Goal: Information Seeking & Learning: Learn about a topic

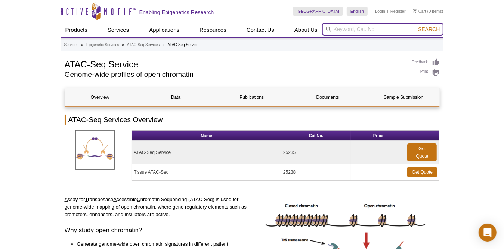
click at [393, 28] on input "search" at bounding box center [383, 29] width 122 height 13
type input "ATAC-SEQ"
click at [416, 26] on button "Search" at bounding box center [429, 29] width 26 height 7
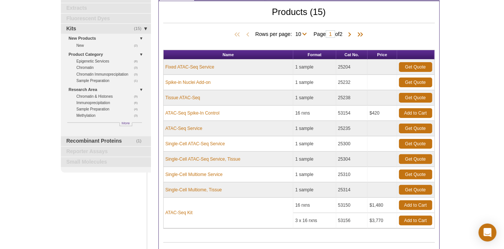
scroll to position [63, 0]
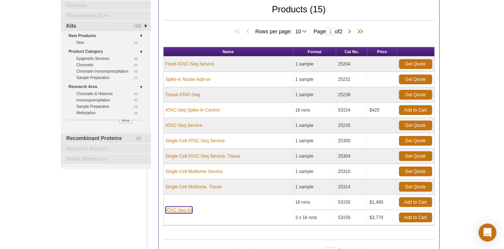
click at [181, 208] on link "ATAC-Seq Kit" at bounding box center [179, 209] width 27 height 7
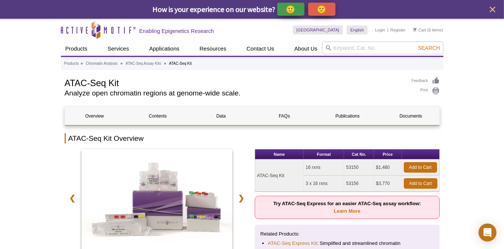
scroll to position [37, 0]
